Goal: Task Accomplishment & Management: Use online tool/utility

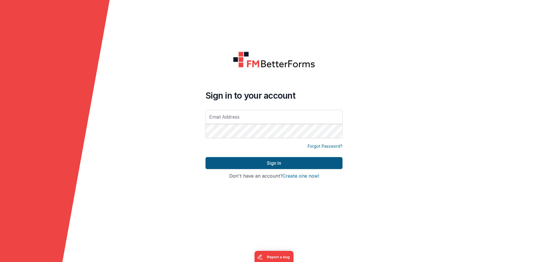
type input "[EMAIL_ADDRESS][DOMAIN_NAME]"
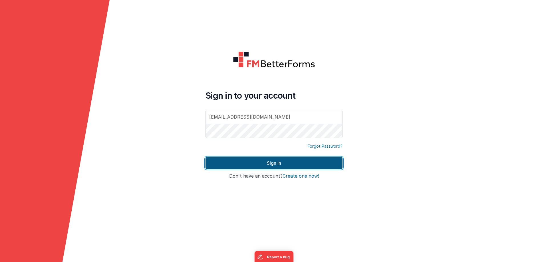
click at [271, 165] on button "Sign In" at bounding box center [274, 163] width 137 height 12
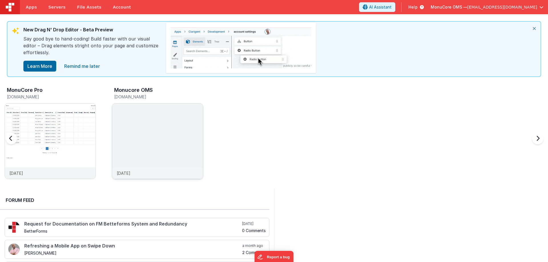
click at [134, 122] on img at bounding box center [157, 149] width 91 height 91
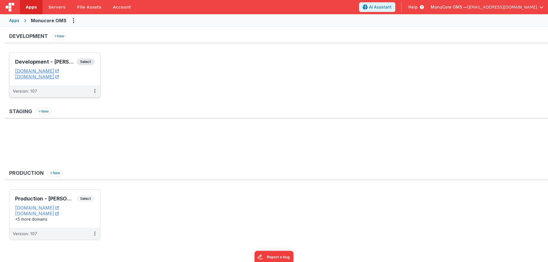
click at [49, 61] on h3 "Development - [PERSON_NAME]" at bounding box center [46, 62] width 62 height 6
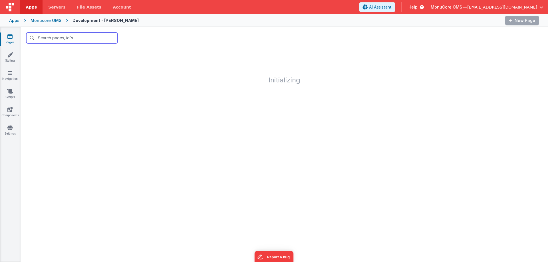
click at [54, 38] on input "text" at bounding box center [71, 38] width 91 height 11
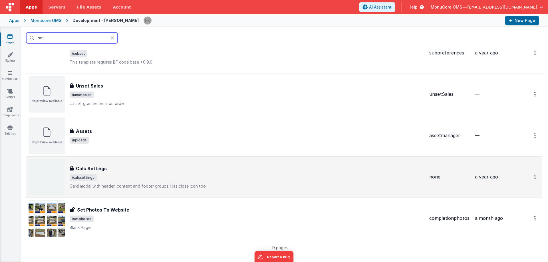
scroll to position [200, 0]
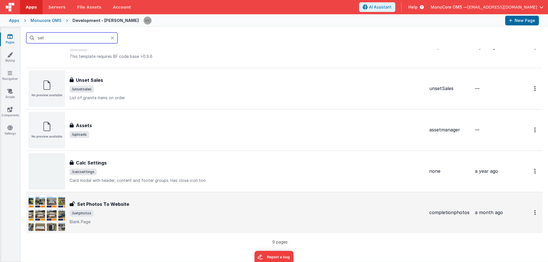
type input "set"
click at [145, 213] on span "/setphotos" at bounding box center [247, 213] width 355 height 7
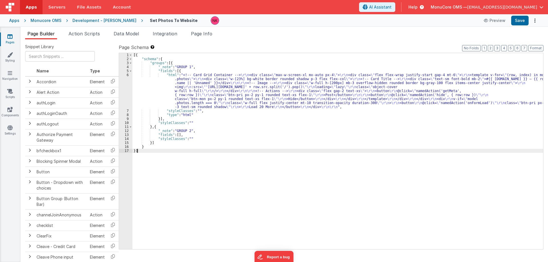
click at [127, 92] on div "6" at bounding box center [125, 91] width 13 height 36
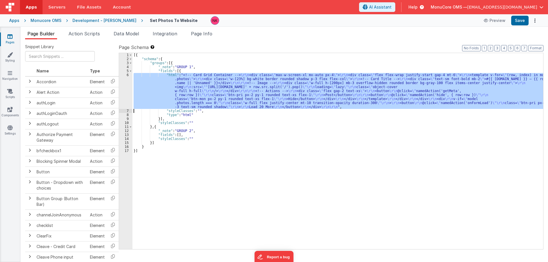
click at [125, 92] on div "6" at bounding box center [125, 91] width 13 height 36
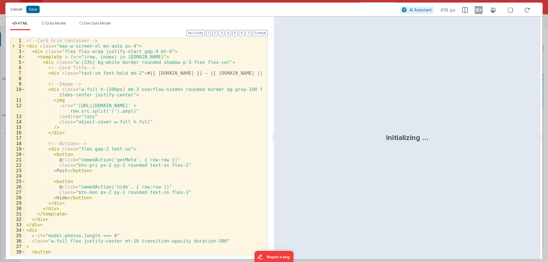
click at [14, 7] on button "Cancel" at bounding box center [16, 9] width 17 height 8
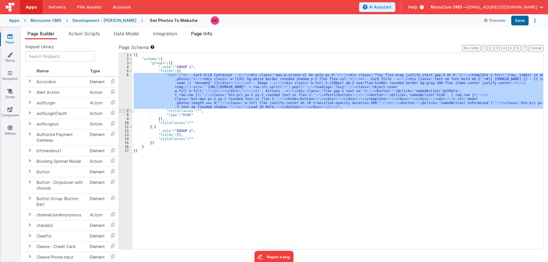
click at [196, 36] on span "Page Info" at bounding box center [201, 34] width 21 height 6
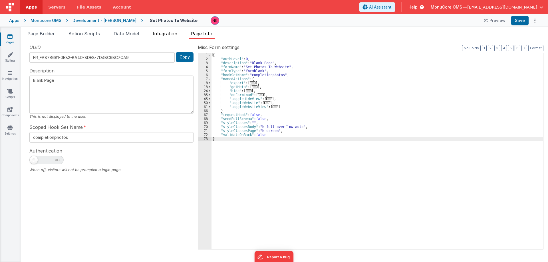
click at [166, 36] on span "Integration" at bounding box center [165, 34] width 25 height 6
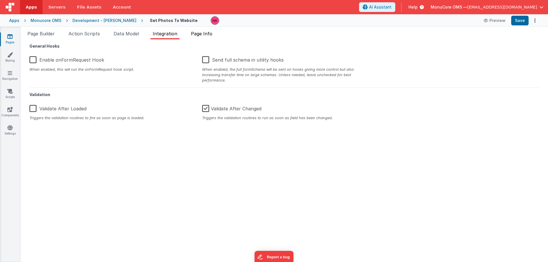
click at [193, 34] on span "Page Info" at bounding box center [201, 34] width 21 height 6
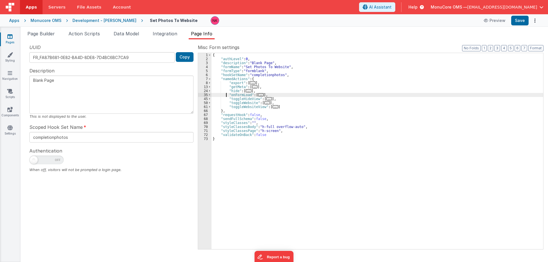
click at [226, 95] on div "{ "authLevel" : 0 , "description" : "Blank Page" , "formName" : "Set Photos To …" at bounding box center [378, 155] width 332 height 204
click at [210, 95] on span at bounding box center [209, 95] width 3 height 4
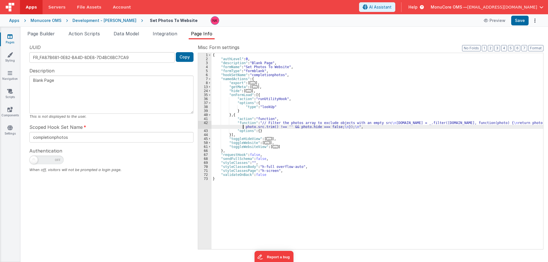
click at [238, 128] on div "{ "authLevel" : 0 , "description" : "Blank Page" , "formName" : "Set Photos To …" at bounding box center [378, 155] width 332 height 204
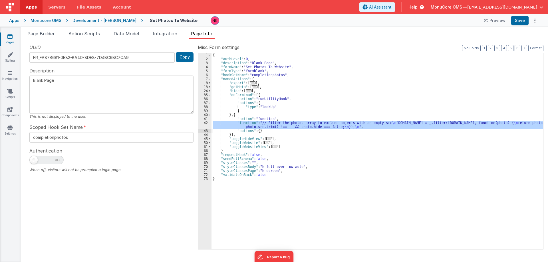
click at [204, 125] on div "42" at bounding box center [204, 125] width 13 height 8
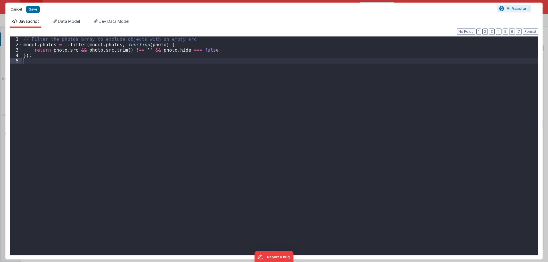
click at [15, 11] on button "Cancel" at bounding box center [16, 9] width 17 height 8
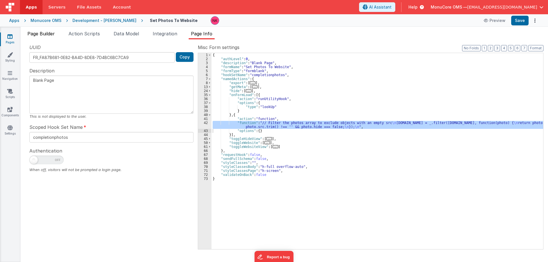
click at [45, 37] on li "Page Builder" at bounding box center [41, 34] width 32 height 9
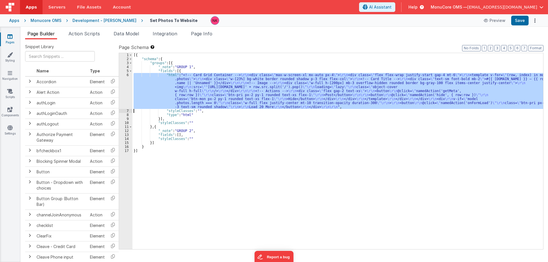
click at [126, 91] on div "6" at bounding box center [125, 91] width 13 height 36
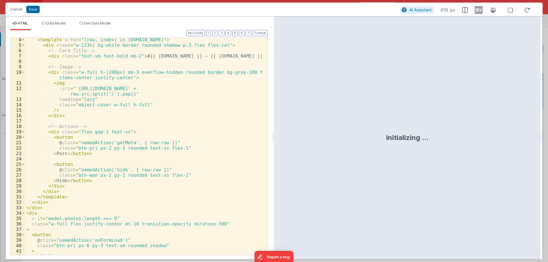
scroll to position [17, 0]
click at [16, 11] on button "Cancel" at bounding box center [16, 9] width 17 height 8
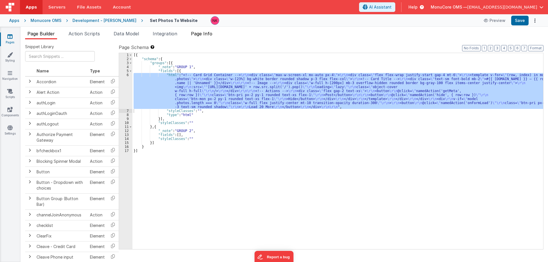
click at [198, 34] on span "Page Info" at bounding box center [201, 34] width 21 height 6
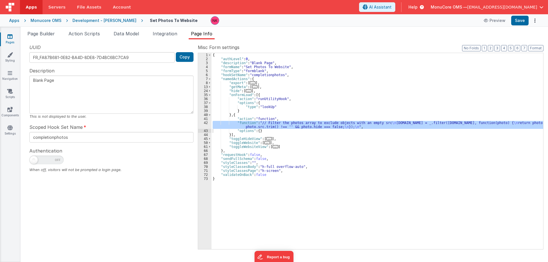
click at [221, 86] on div "{ "authLevel" : 0 , "description" : "Blank Page" , "formName" : "Set Photos To …" at bounding box center [378, 155] width 332 height 204
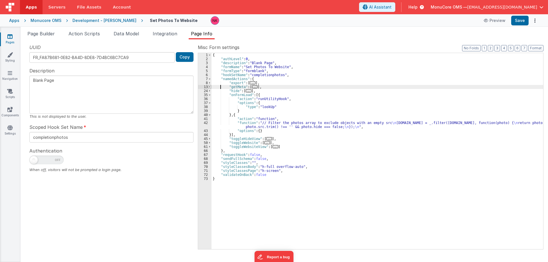
click at [210, 87] on span at bounding box center [209, 87] width 3 height 4
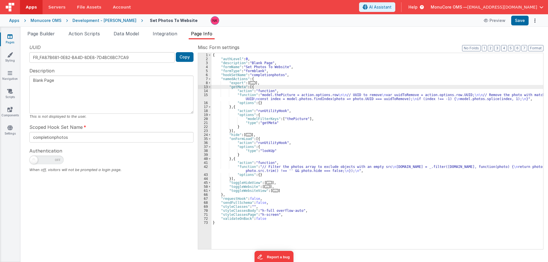
click at [221, 96] on div "{ "authLevel" : 0 , "description" : "Blank Page" , "formName" : "Set Photos To …" at bounding box center [378, 155] width 332 height 204
